Goal: Information Seeking & Learning: Learn about a topic

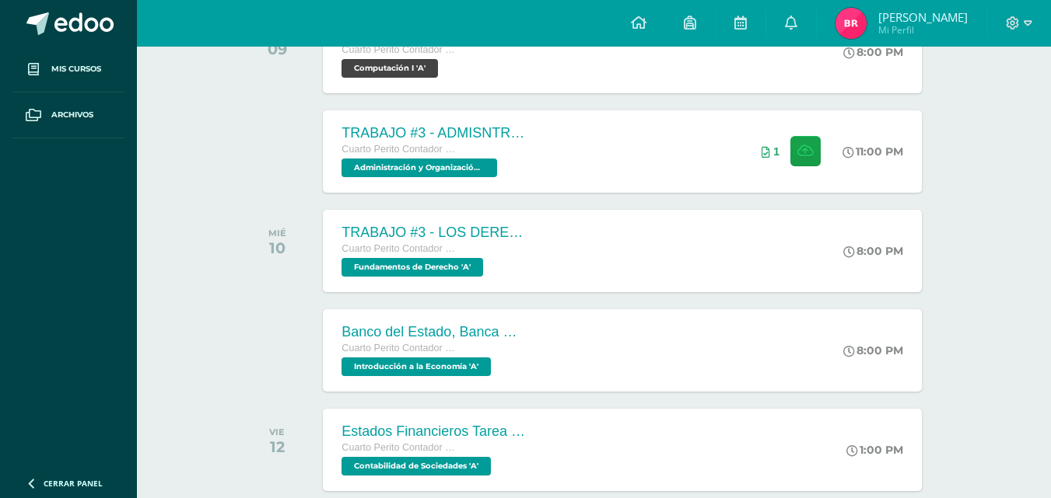
scroll to position [334, 0]
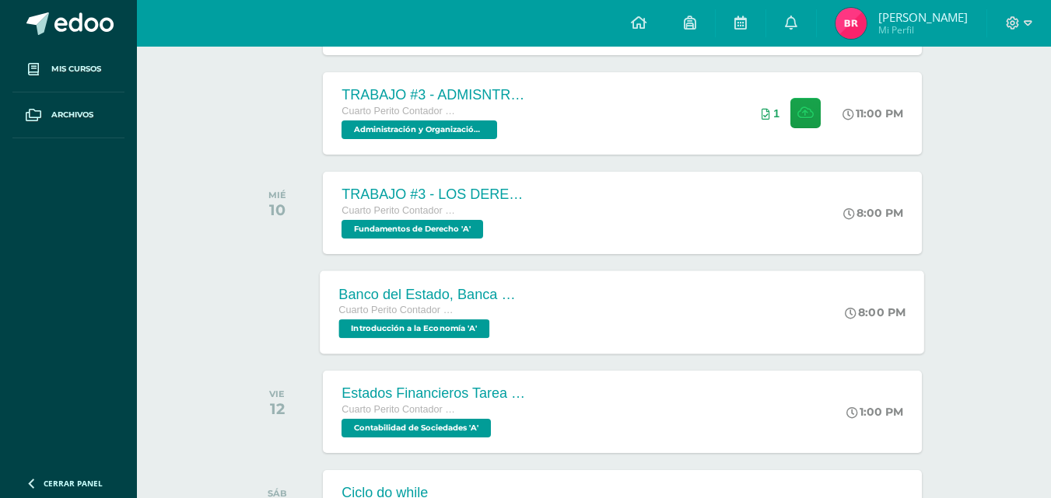
click at [349, 290] on div "Banco del Estado, Banca Múltiple." at bounding box center [433, 294] width 188 height 16
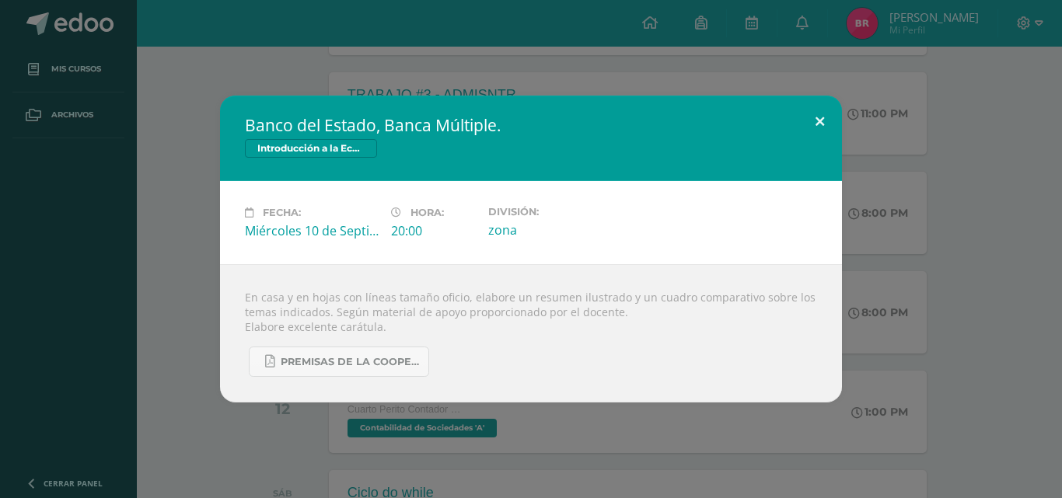
click at [817, 120] on button at bounding box center [820, 122] width 44 height 53
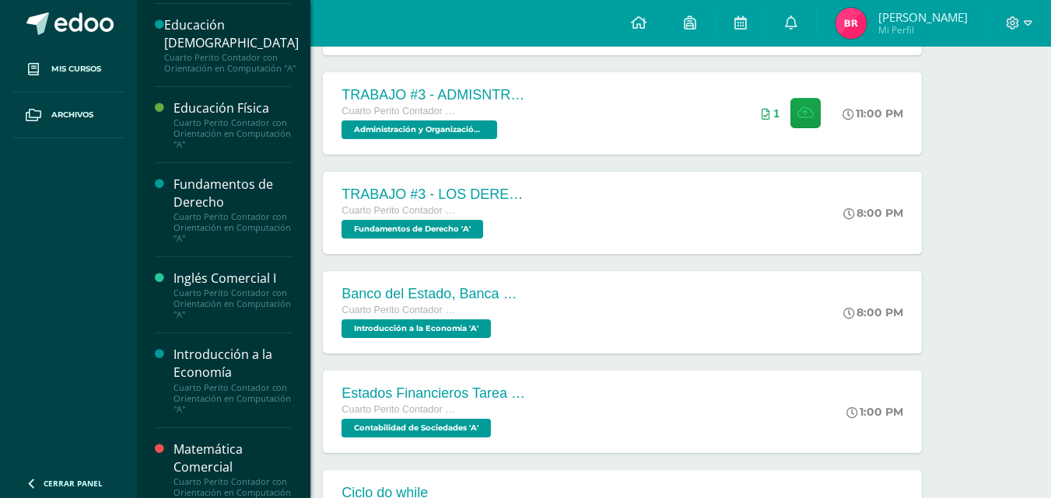
scroll to position [322, 0]
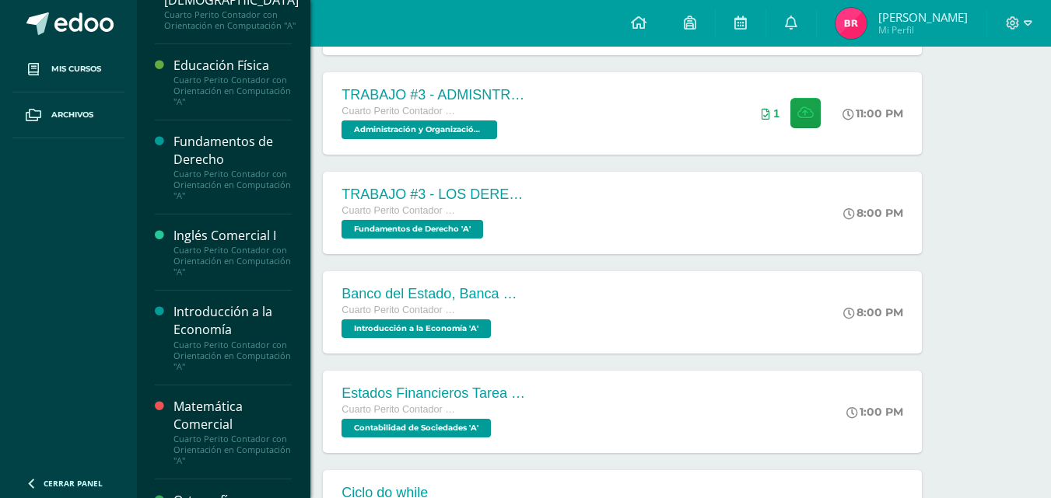
click at [189, 352] on div "Cuarto Perito Contador con Orientación en Computación "A"" at bounding box center [232, 356] width 118 height 33
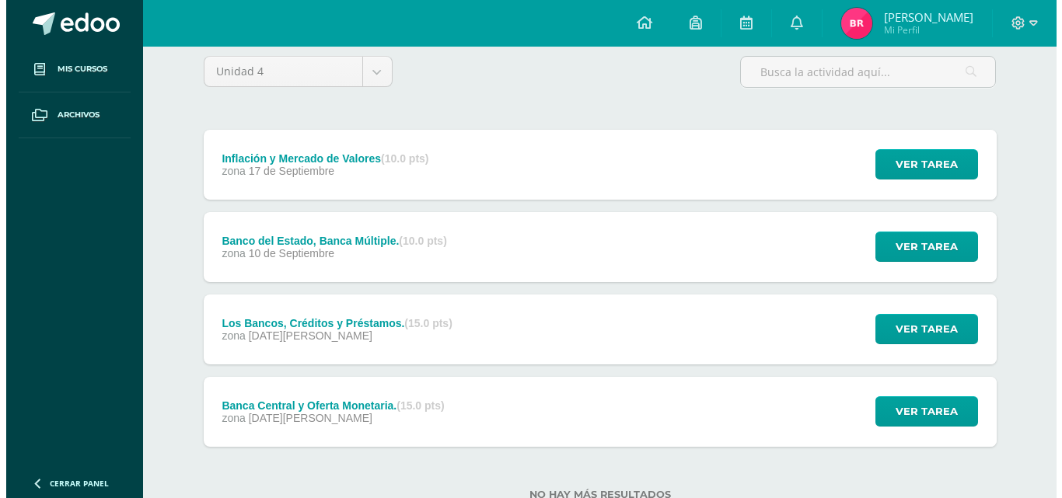
scroll to position [128, 0]
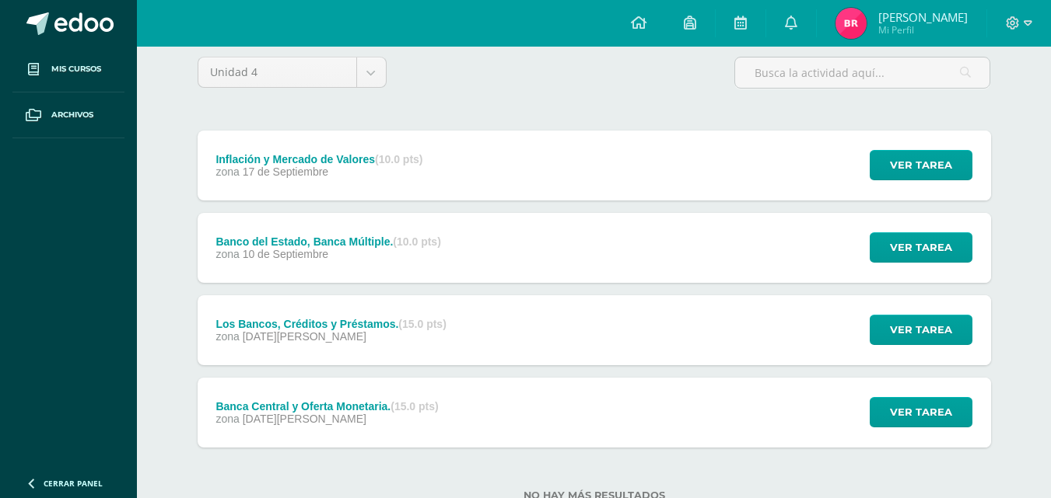
click at [1016, 235] on div "Unidad 4 Unidad 1 Unidad 2 Unidad 3 Unidad 4 Inflación y Mercado de Valores (10…" at bounding box center [593, 289] width 855 height 526
click at [719, 176] on div "Inflación y Mercado de Valores (10.0 pts) zona [DATE] Ver tarea Inflación y Mer…" at bounding box center [594, 166] width 793 height 70
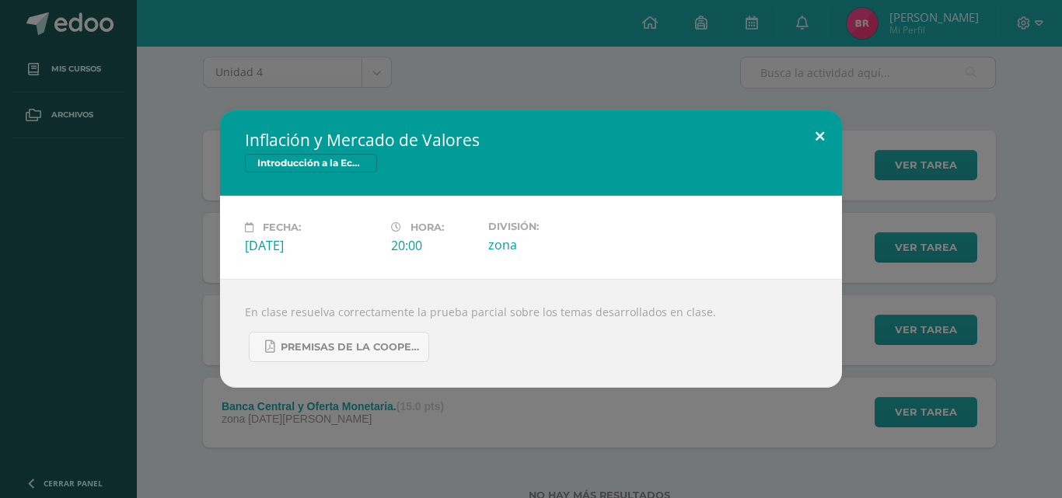
click at [831, 138] on button at bounding box center [820, 136] width 44 height 53
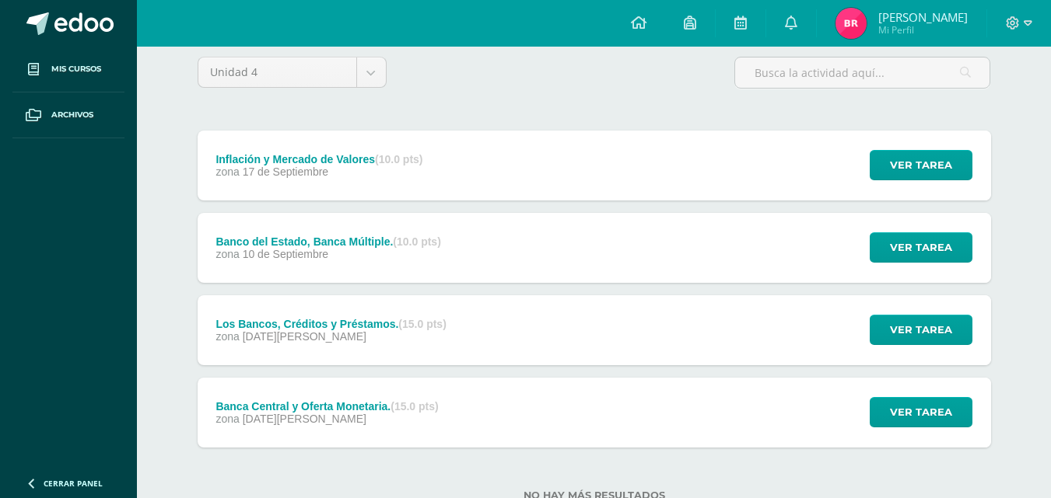
click at [526, 407] on div "Banca Central y Oferta Monetaria. (15.0 pts) zona [DATE][PERSON_NAME] Ver tarea…" at bounding box center [594, 413] width 793 height 70
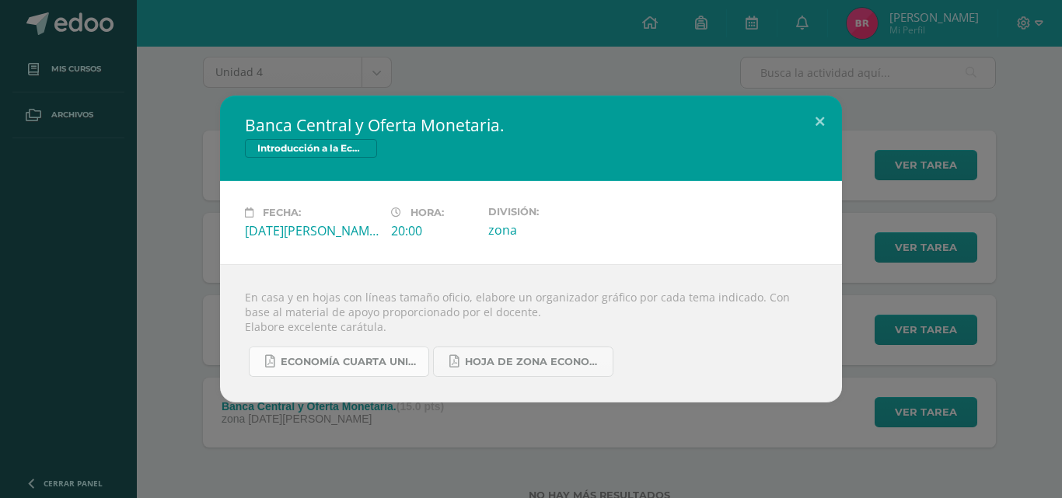
click at [363, 365] on span "ECONOMÍA CUARTA UNIDAD.pdf" at bounding box center [351, 362] width 140 height 12
click at [528, 356] on span "Hoja de Zona Economía.pdf" at bounding box center [535, 362] width 140 height 12
